Goal: Task Accomplishment & Management: Manage account settings

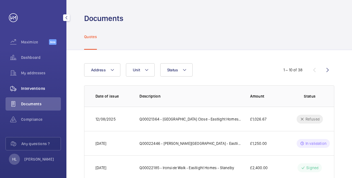
click at [43, 87] on span "Interventions" at bounding box center [41, 89] width 40 height 6
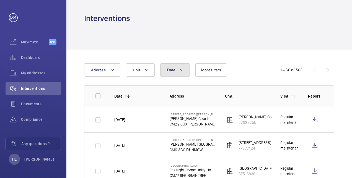
click at [184, 71] on button "Date" at bounding box center [175, 69] width 30 height 13
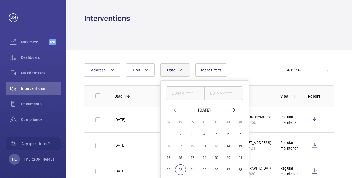
click at [194, 158] on span "17" at bounding box center [192, 157] width 11 height 11
type input "[DATE]"
click at [241, 159] on span "21" at bounding box center [240, 157] width 11 height 11
type input "[DATE]"
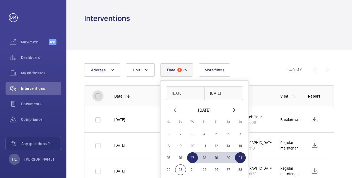
click at [100, 97] on input "checkbox" at bounding box center [97, 95] width 11 height 11
checkbox input "true"
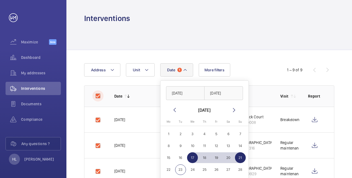
checkbox input "true"
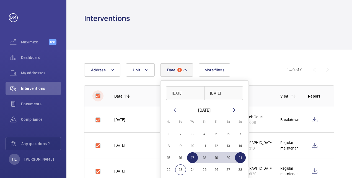
checkbox input "true"
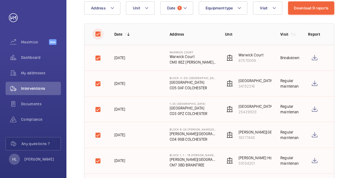
scroll to position [7, 0]
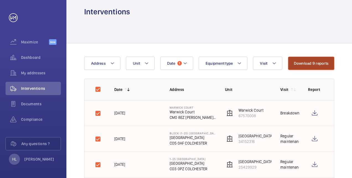
click at [319, 62] on button "Download 9 reports" at bounding box center [311, 63] width 46 height 13
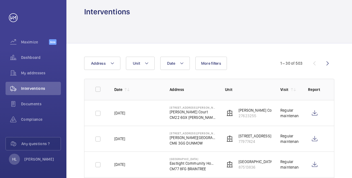
scroll to position [7, 0]
